Goal: Find specific page/section: Find specific page/section

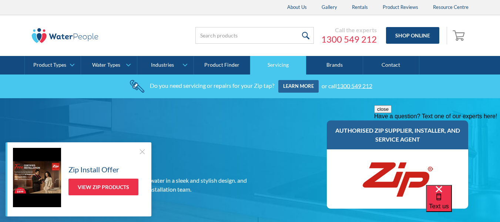
click at [281, 66] on link "Servicing" at bounding box center [278, 65] width 56 height 18
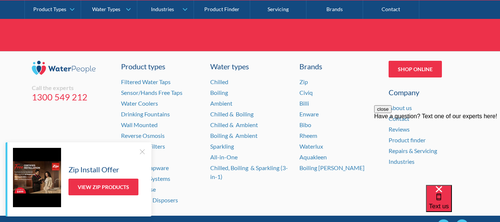
scroll to position [2772, 0]
